Goal: Navigation & Orientation: Find specific page/section

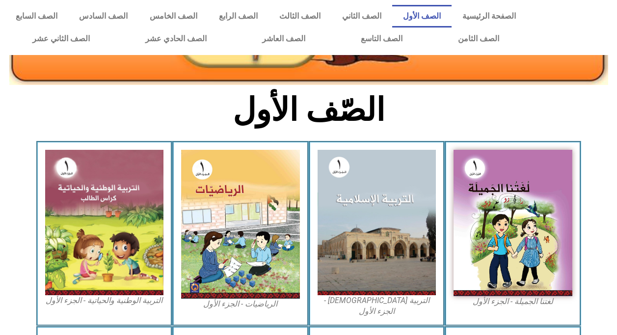
scroll to position [147, 0]
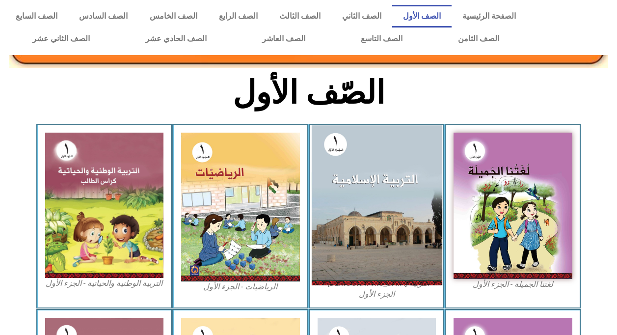
click at [373, 186] on img at bounding box center [376, 205] width 131 height 160
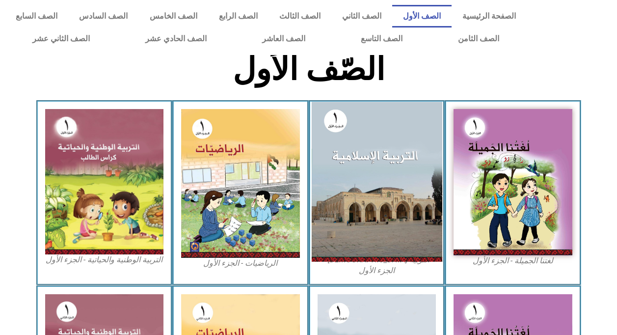
scroll to position [143, 0]
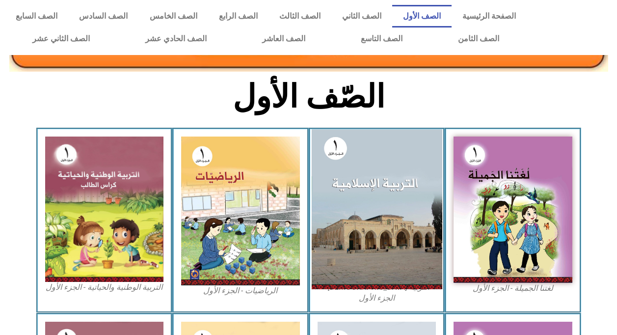
click at [368, 196] on img at bounding box center [376, 209] width 131 height 160
